Goal: Information Seeking & Learning: Learn about a topic

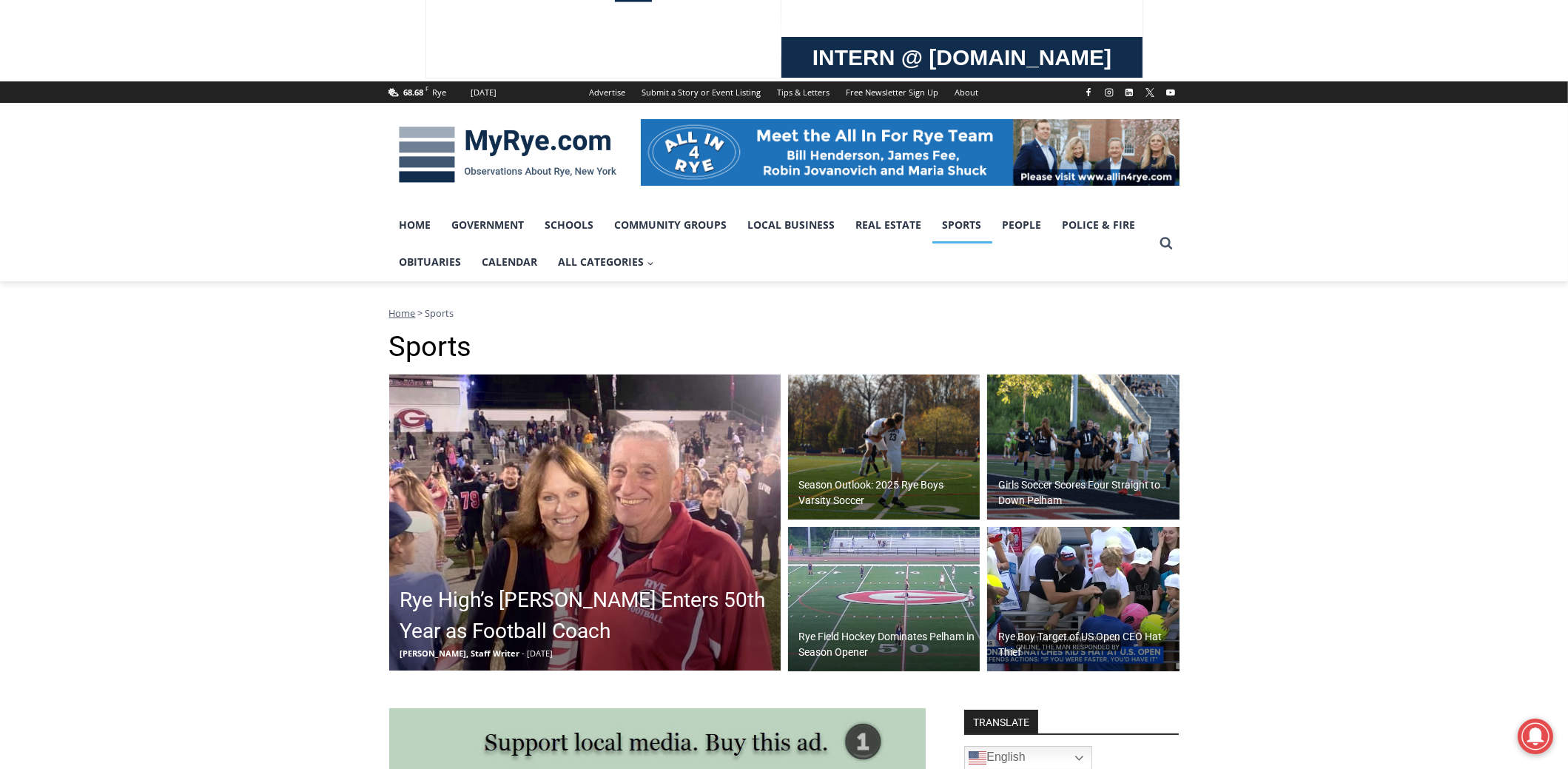
scroll to position [222, 0]
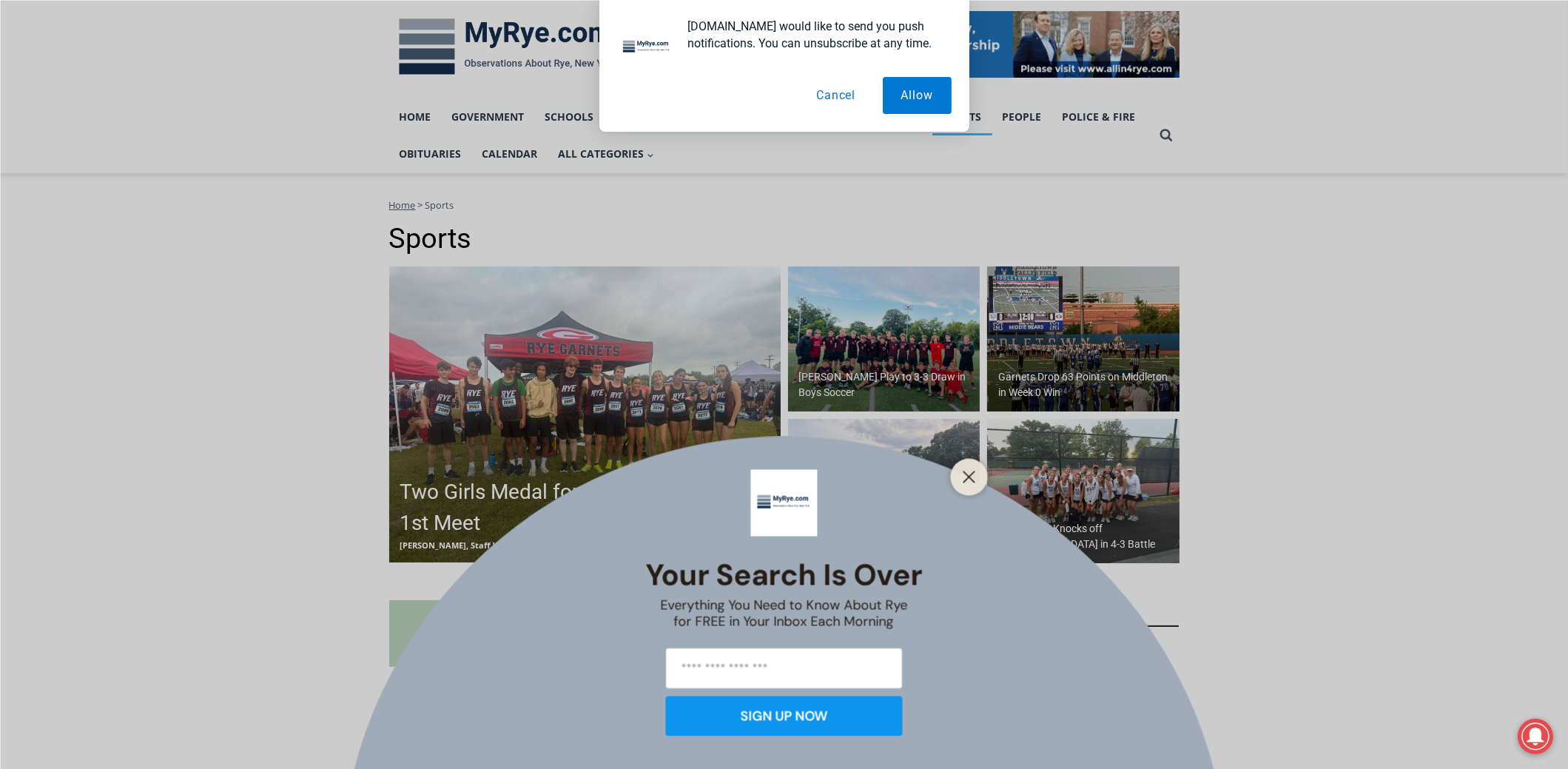
click at [845, 100] on button "Cancel" at bounding box center [836, 95] width 76 height 37
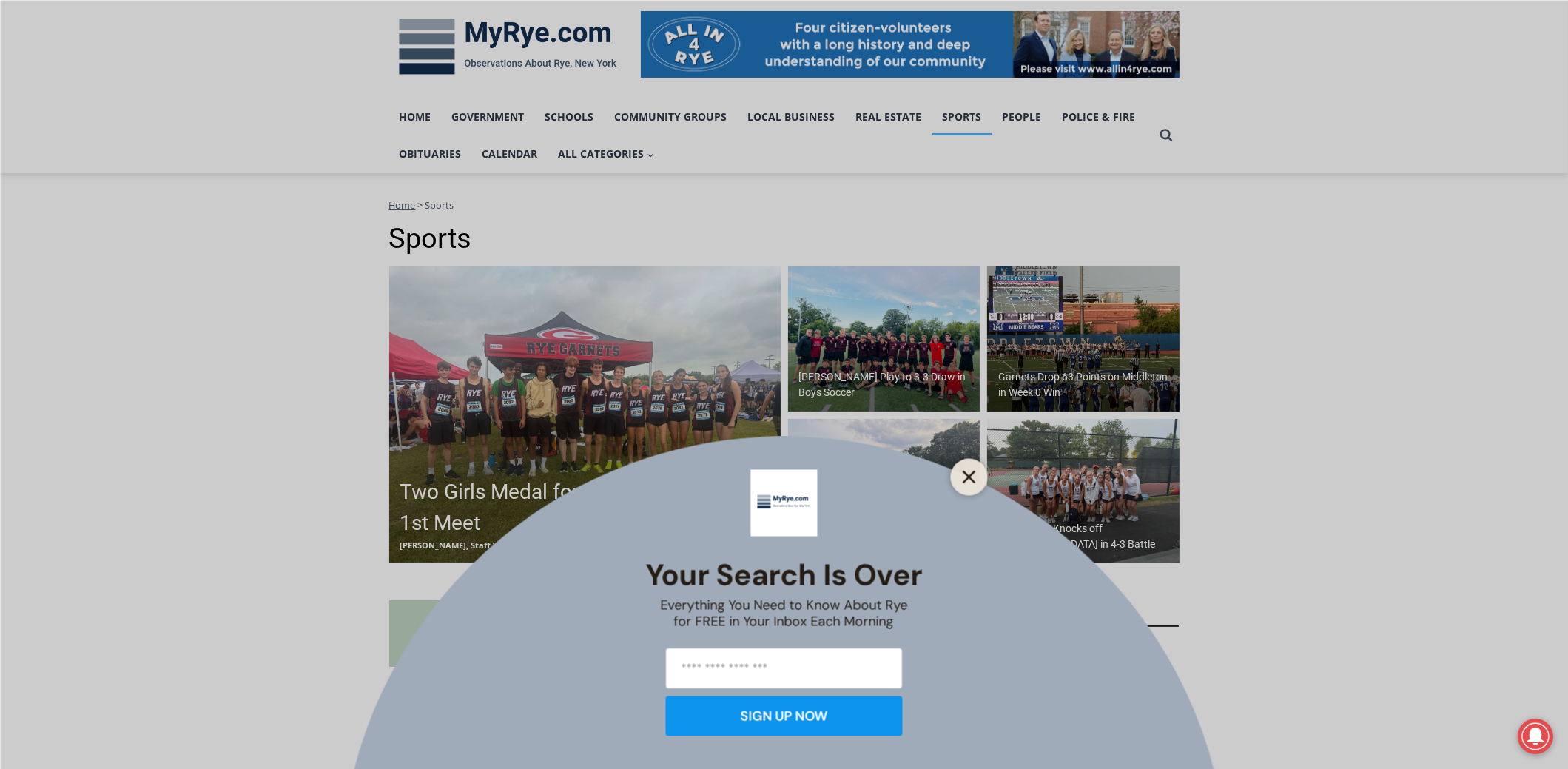
click at [963, 482] on line "Close" at bounding box center [968, 476] width 10 height 10
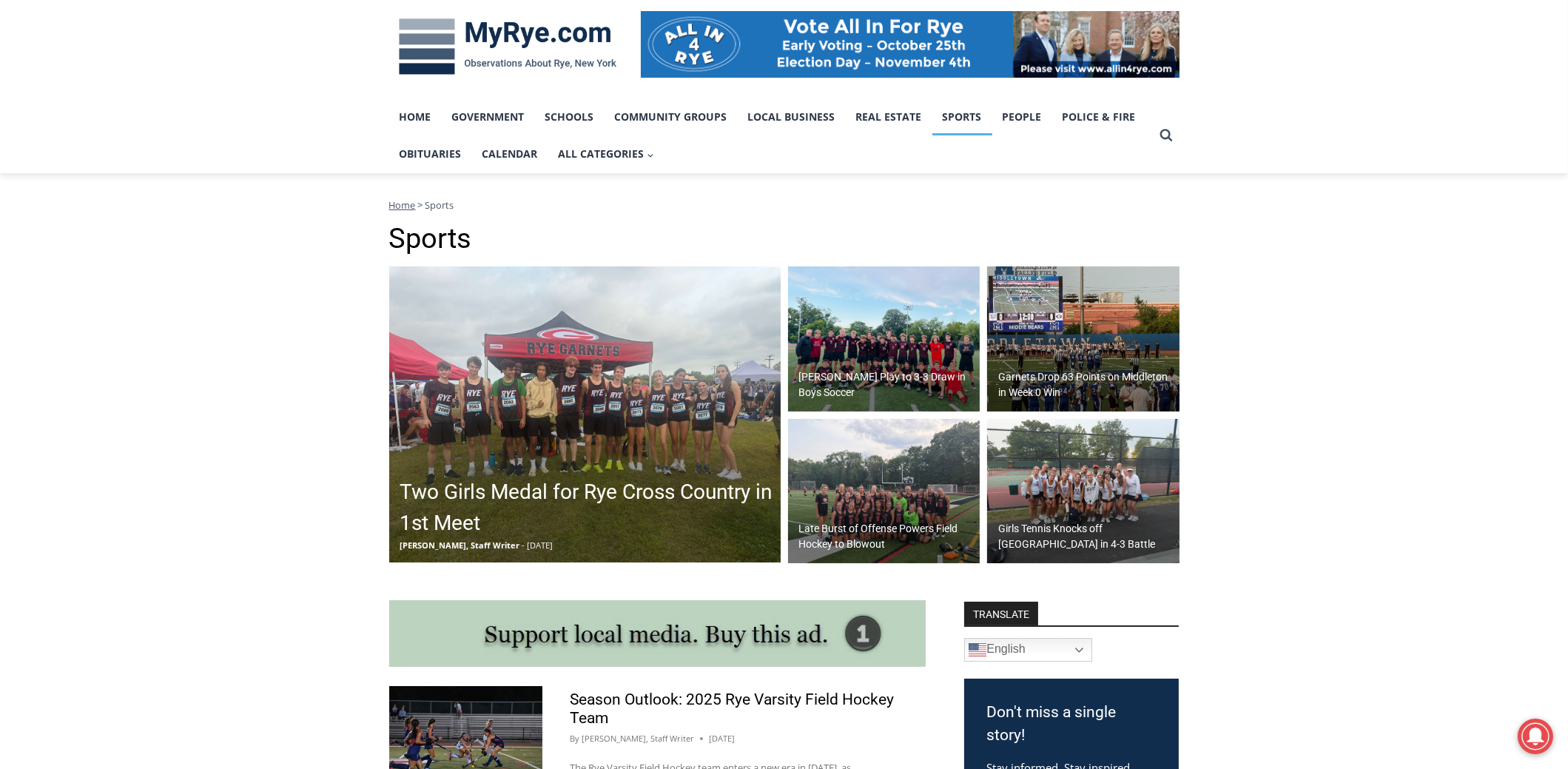
click at [900, 342] on img at bounding box center [883, 339] width 193 height 145
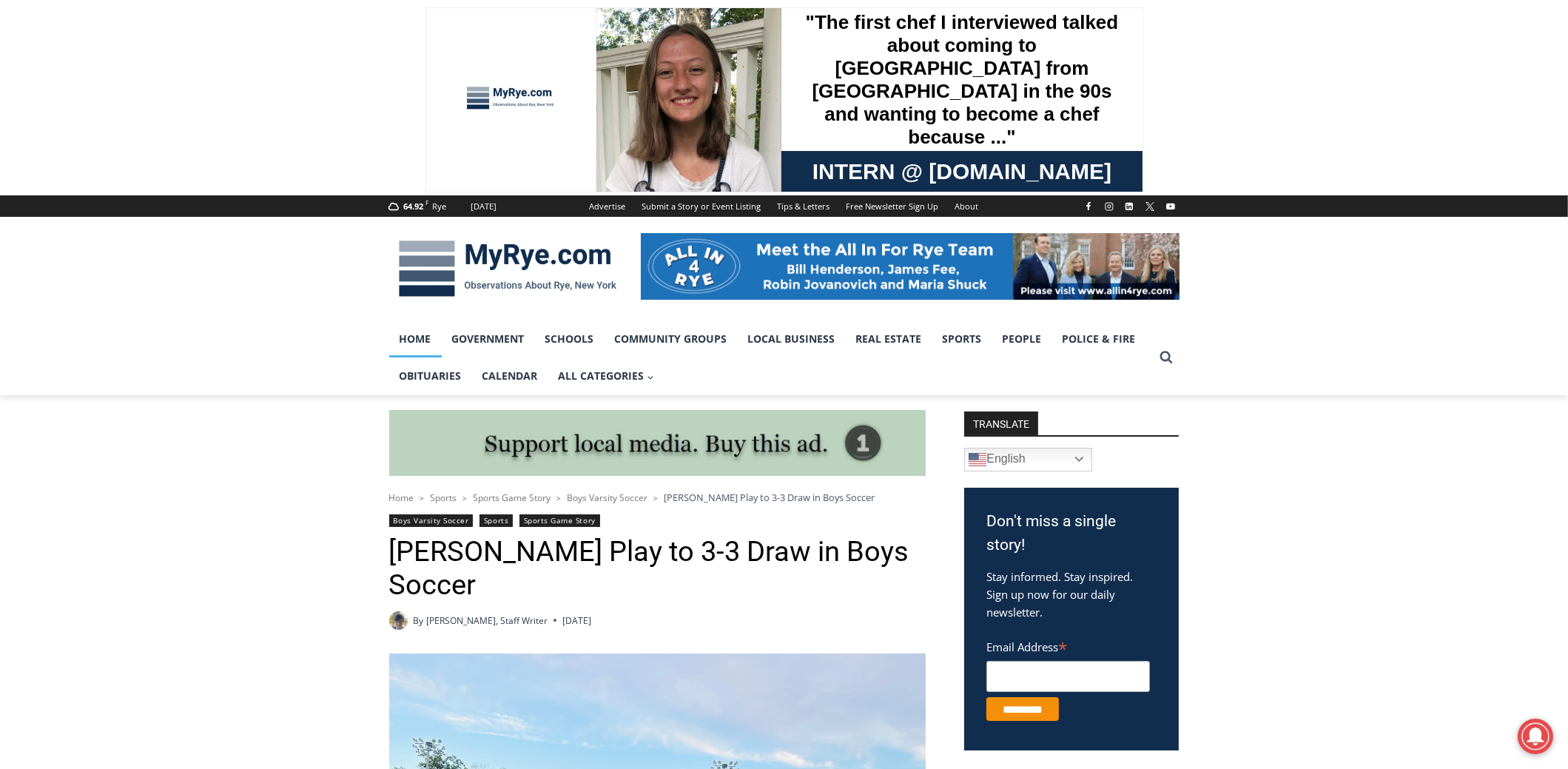
click at [406, 343] on link "Home" at bounding box center [415, 339] width 52 height 37
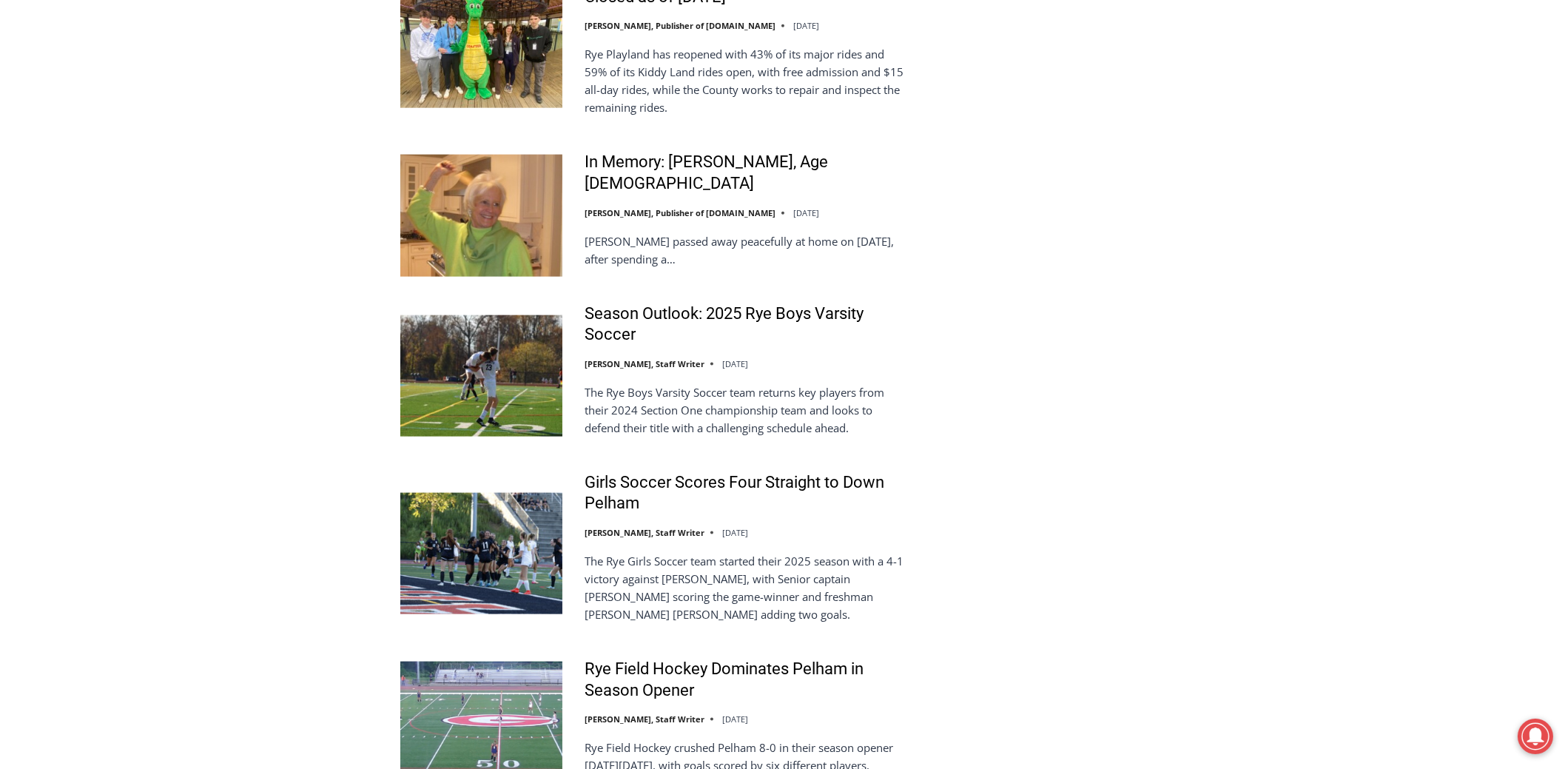
scroll to position [3257, 0]
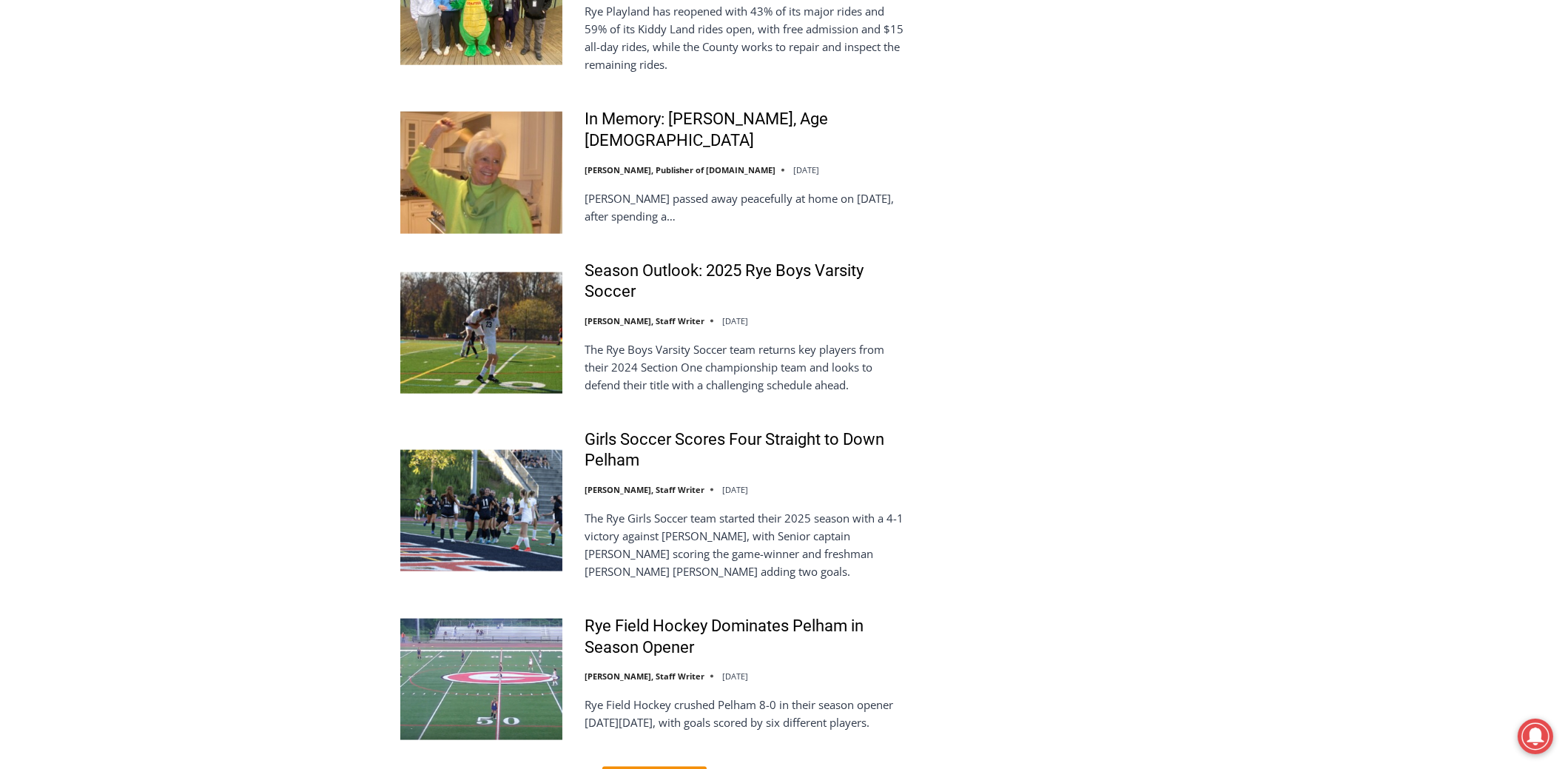
click at [485, 450] on img at bounding box center [481, 511] width 162 height 121
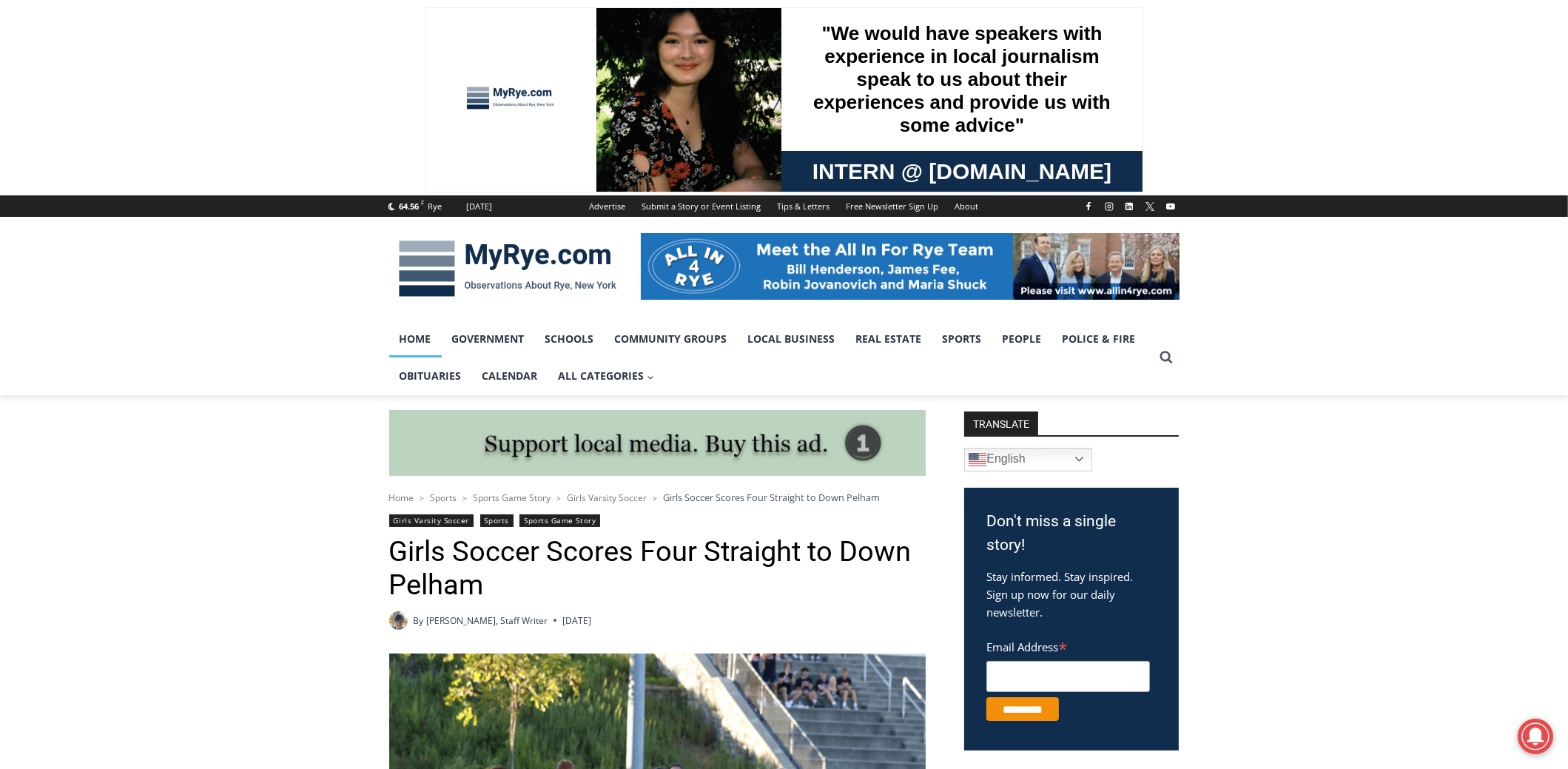
click at [419, 342] on link "Home" at bounding box center [415, 339] width 52 height 37
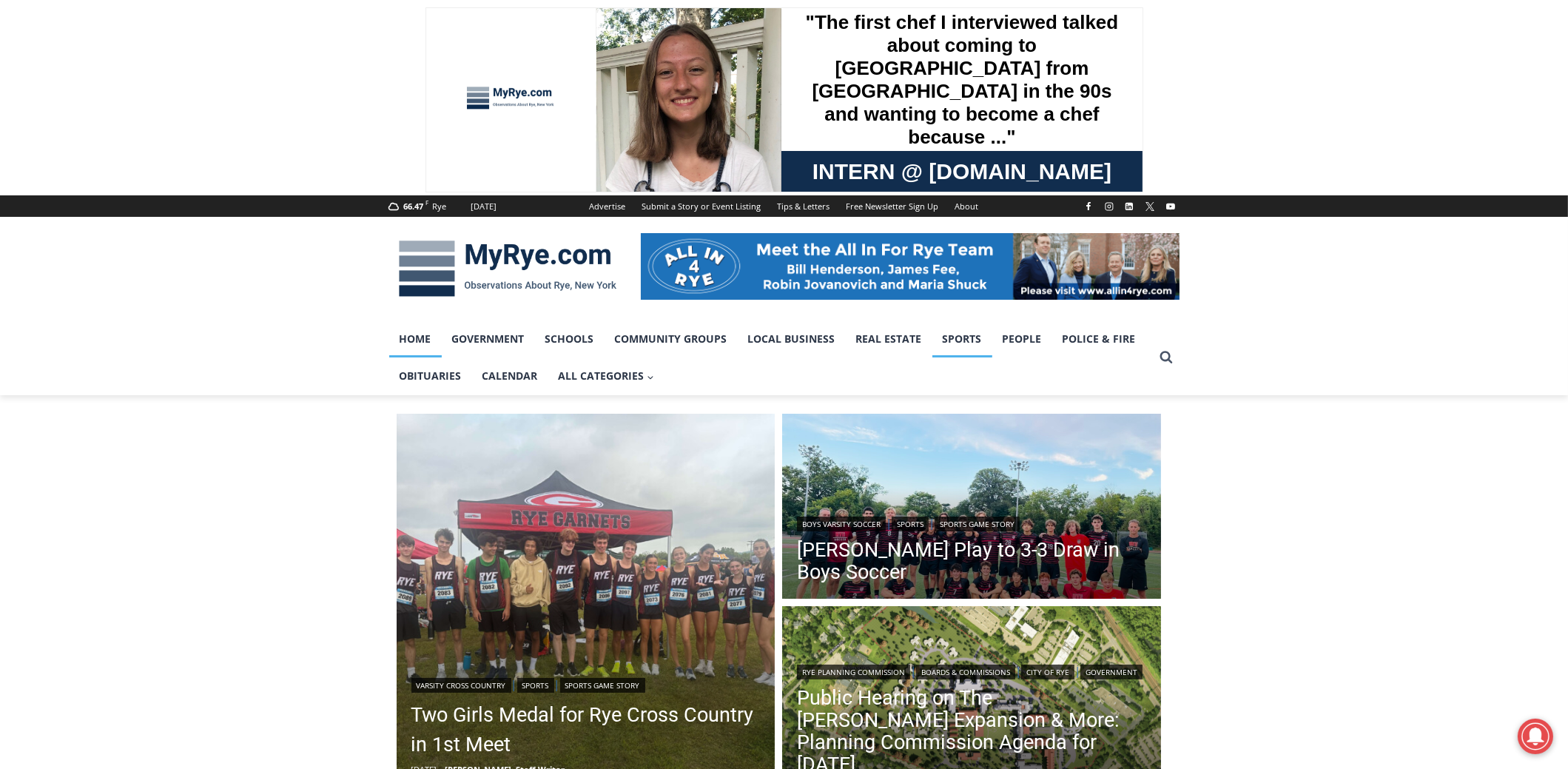
click at [961, 338] on link "Sports" at bounding box center [962, 339] width 60 height 37
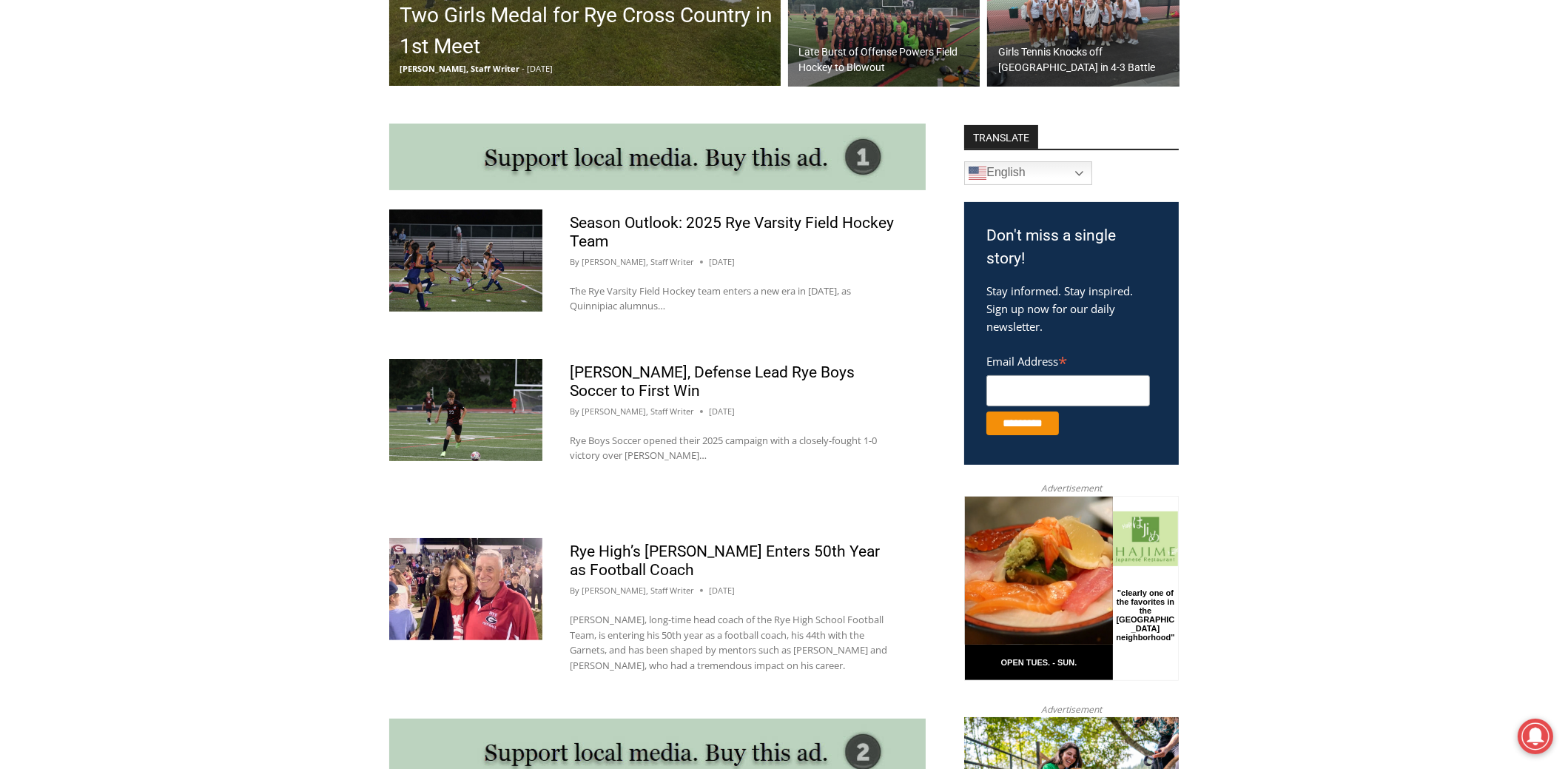
scroll to position [714, 0]
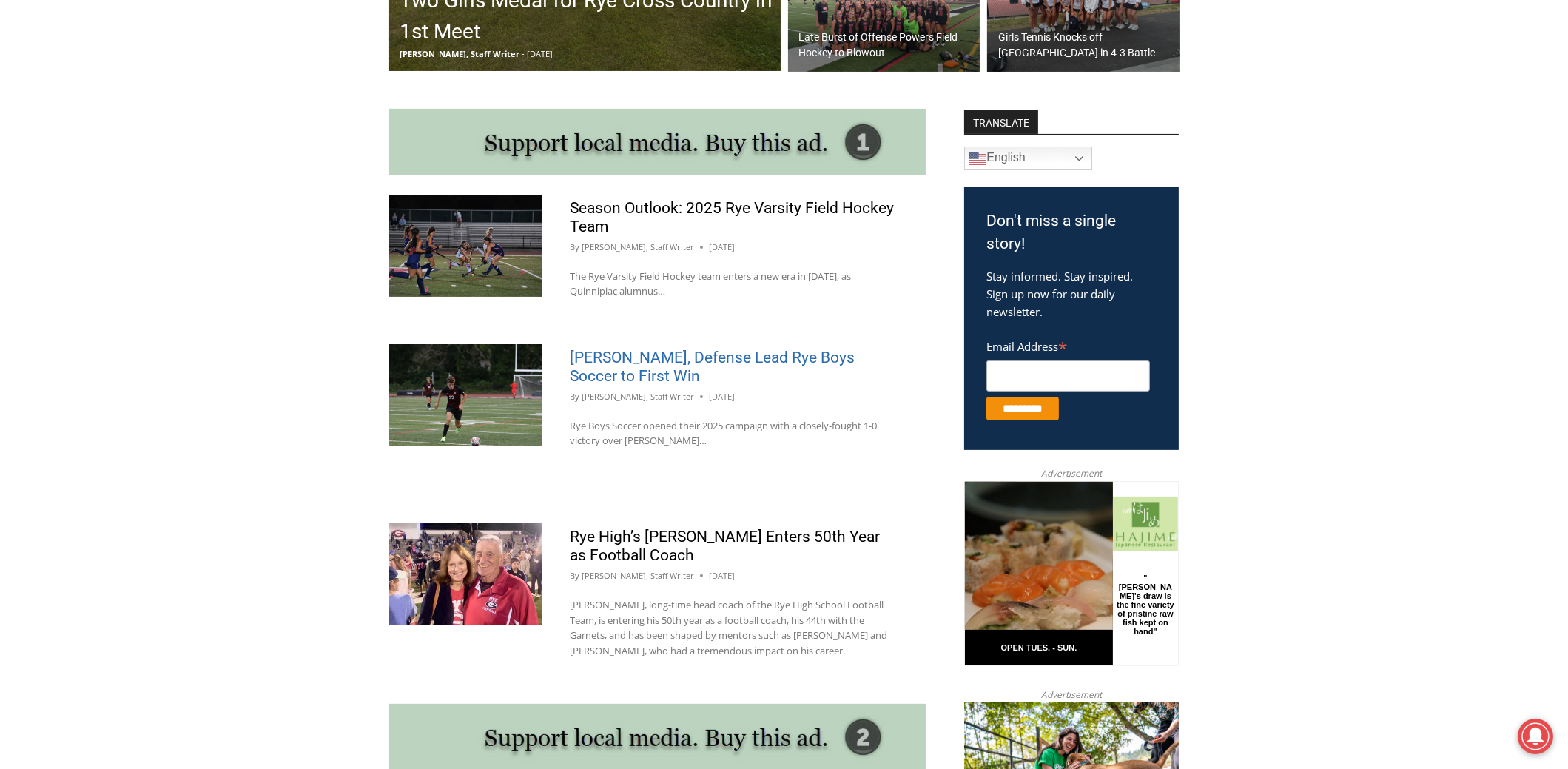
click at [766, 358] on link "[PERSON_NAME], Defense Lead Rye Boys Soccer to First Win" at bounding box center [712, 367] width 284 height 36
